Goal: Navigation & Orientation: Find specific page/section

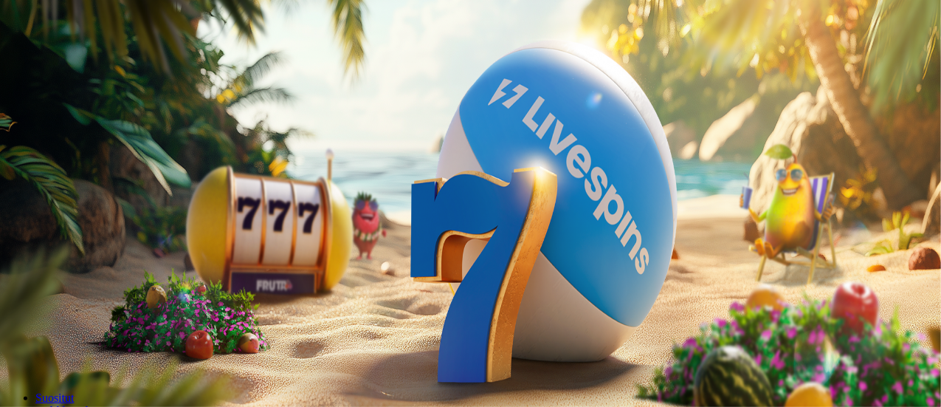
click at [89, 59] on span "Kirjaudu" at bounding box center [102, 53] width 36 height 11
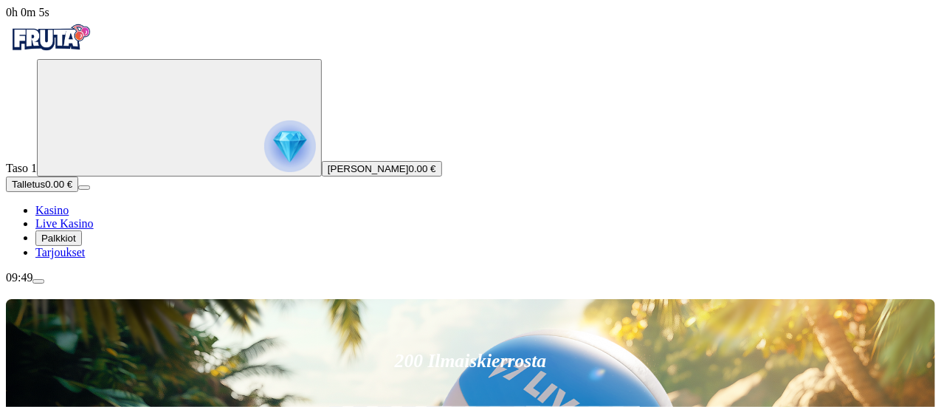
click at [44, 283] on button "menu" at bounding box center [38, 281] width 12 height 4
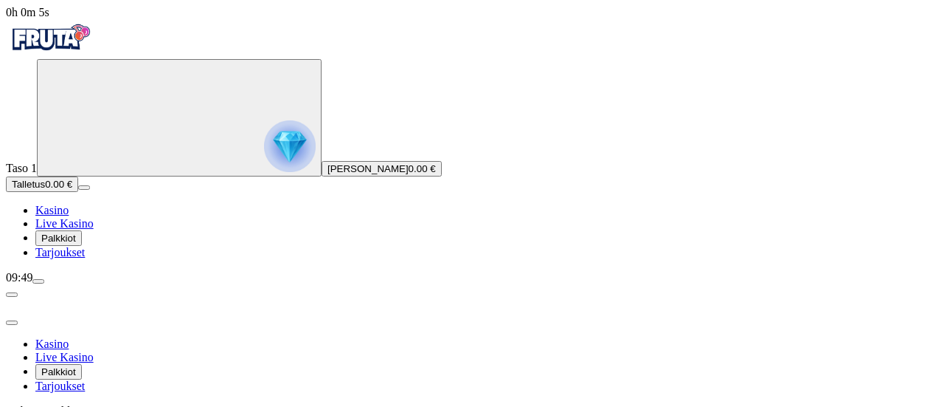
click at [44, 283] on button "menu" at bounding box center [38, 281] width 12 height 4
click at [38, 281] on span "menu icon" at bounding box center [38, 281] width 0 height 0
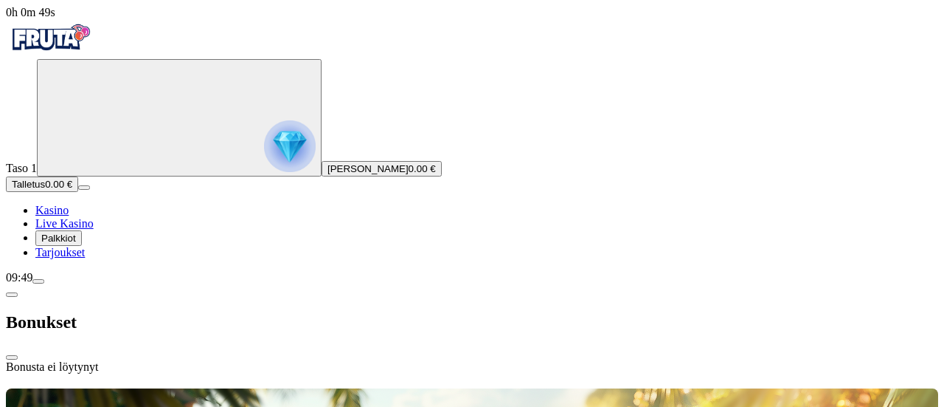
click at [173, 284] on div "Bonukset" at bounding box center [472, 322] width 933 height 76
click at [12, 294] on span "chevron-left icon" at bounding box center [12, 294] width 0 height 0
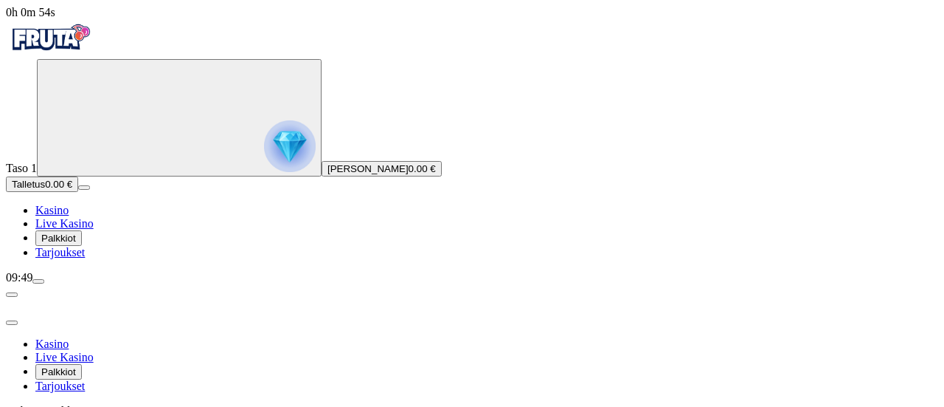
click at [12, 322] on span "close icon" at bounding box center [12, 322] width 0 height 0
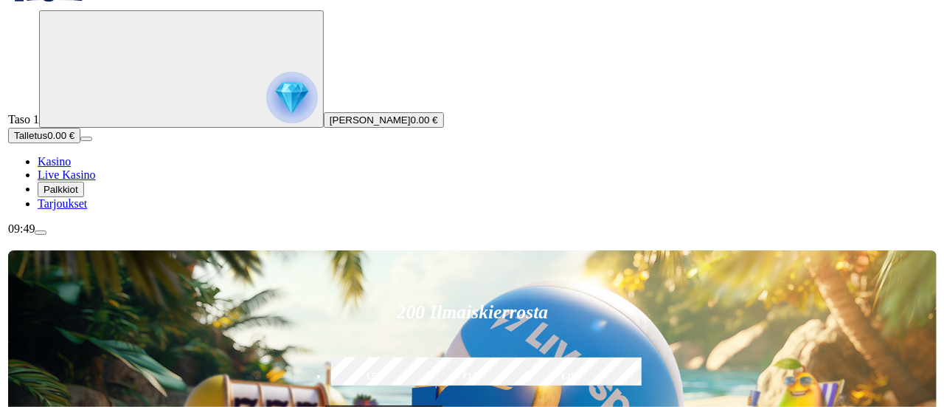
scroll to position [58, 0]
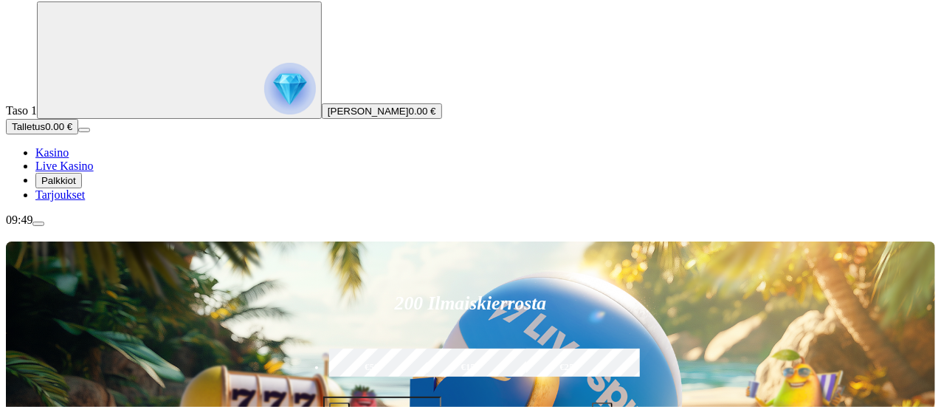
click at [328, 117] on span "[PERSON_NAME]" at bounding box center [368, 111] width 81 height 11
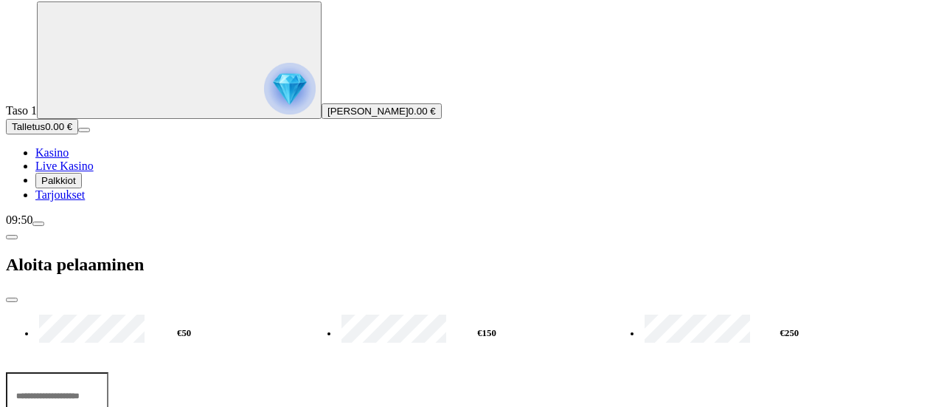
click at [38, 224] on span "menu icon" at bounding box center [38, 224] width 0 height 0
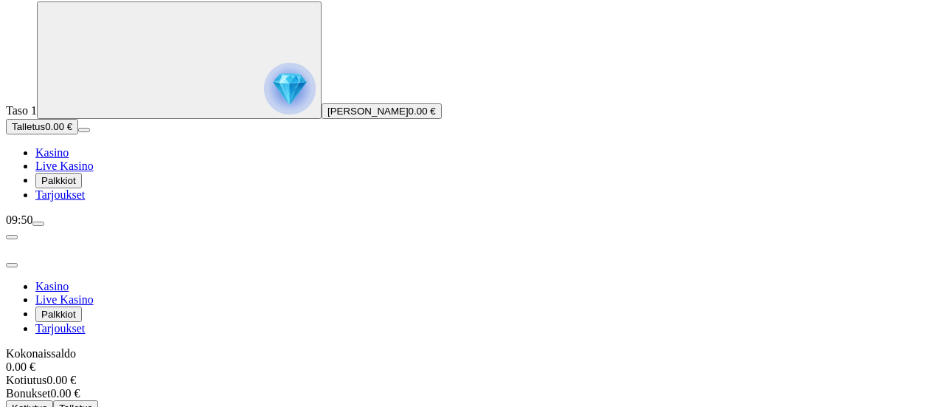
scroll to position [116, 0]
click at [38, 224] on span "menu icon" at bounding box center [38, 224] width 0 height 0
click at [12, 265] on span "close icon" at bounding box center [12, 265] width 0 height 0
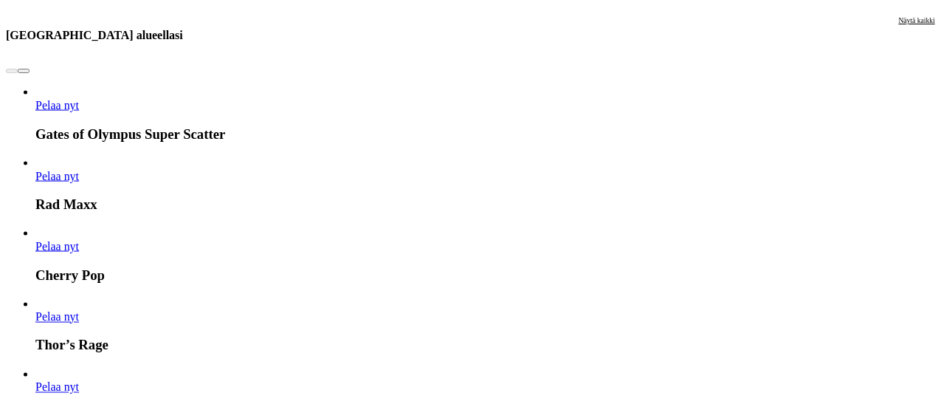
scroll to position [1096, 0]
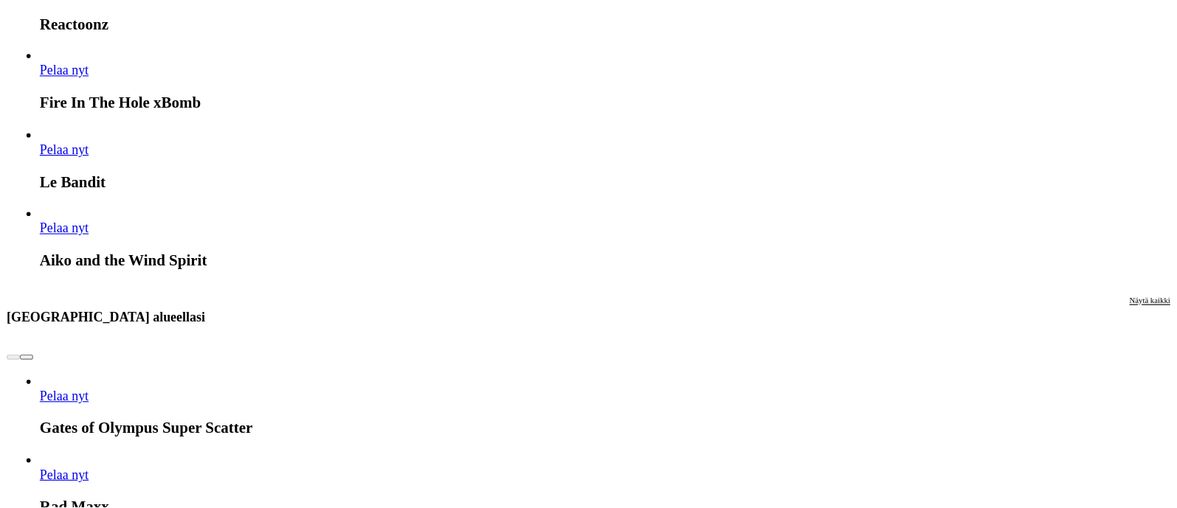
scroll to position [1096, 0]
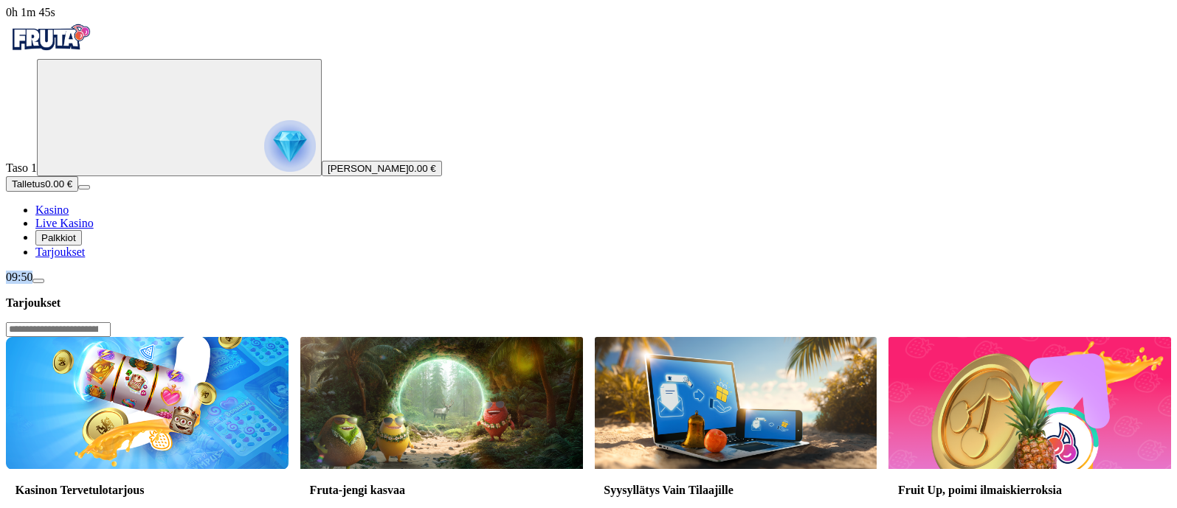
click at [76, 243] on span "Palkkiot" at bounding box center [58, 237] width 35 height 11
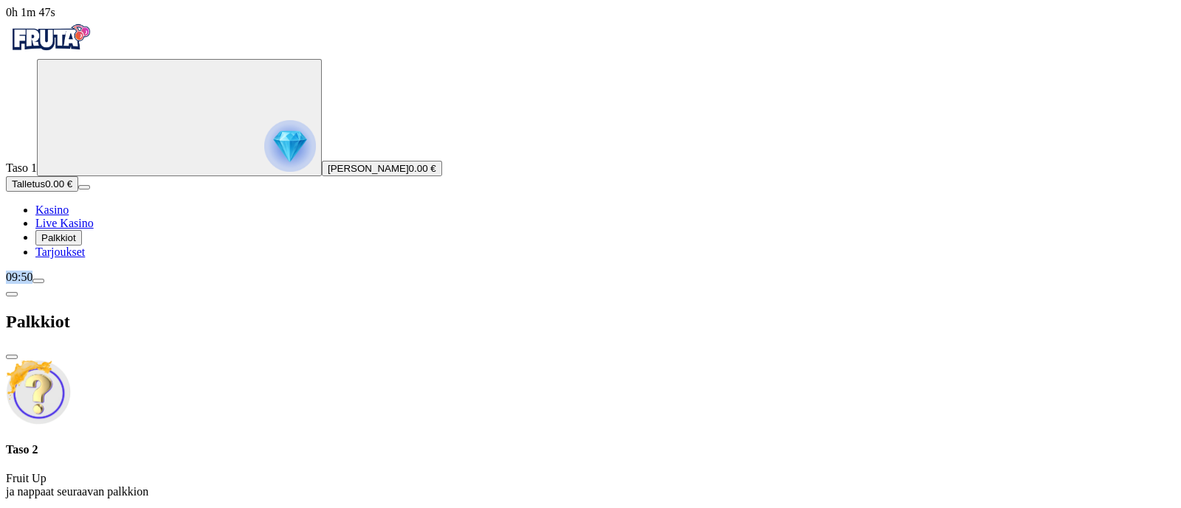
click at [88, 229] on span "Live Kasino" at bounding box center [64, 223] width 58 height 13
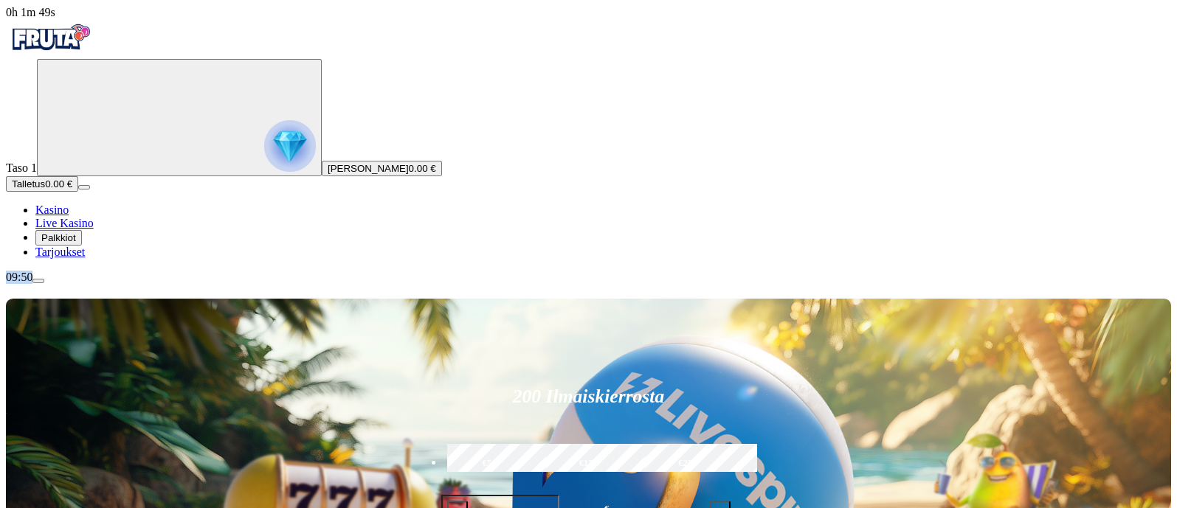
click at [69, 216] on span "Kasino" at bounding box center [51, 210] width 33 height 13
